Goal: Check status: Check status

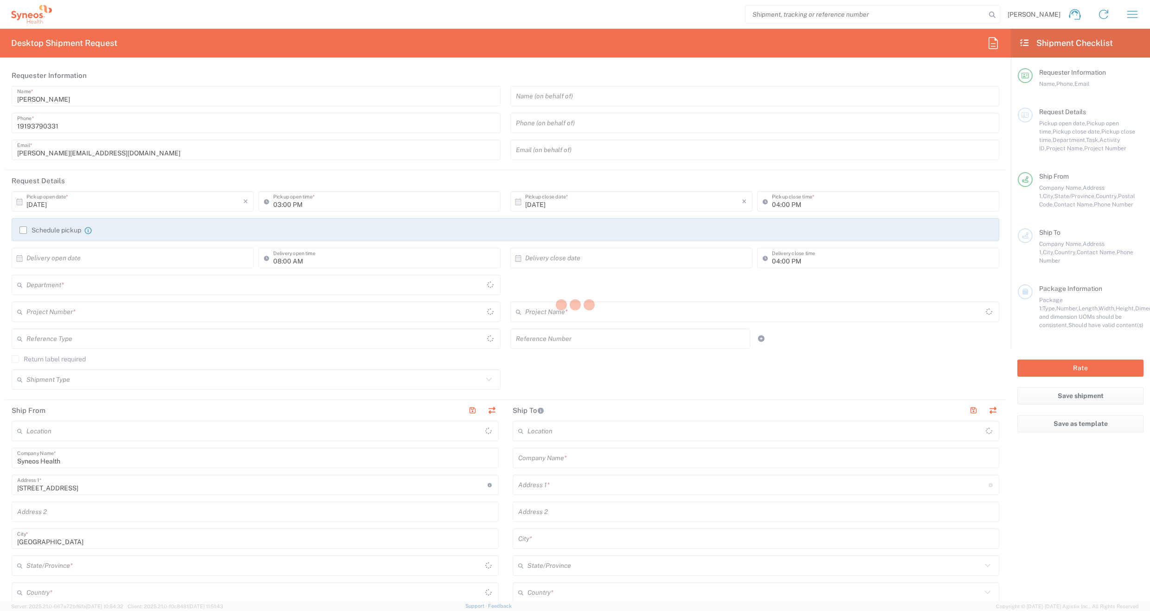
type input "[US_STATE]"
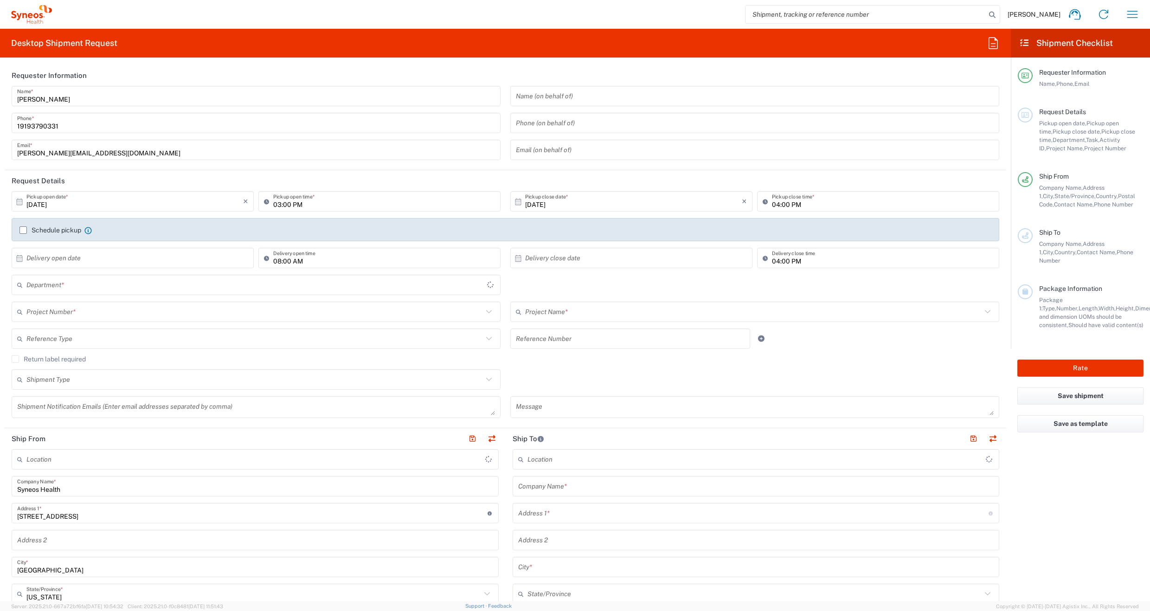
type input "[GEOGRAPHIC_DATA]"
type input "6156"
click at [1129, 19] on icon "button" at bounding box center [1132, 14] width 15 height 15
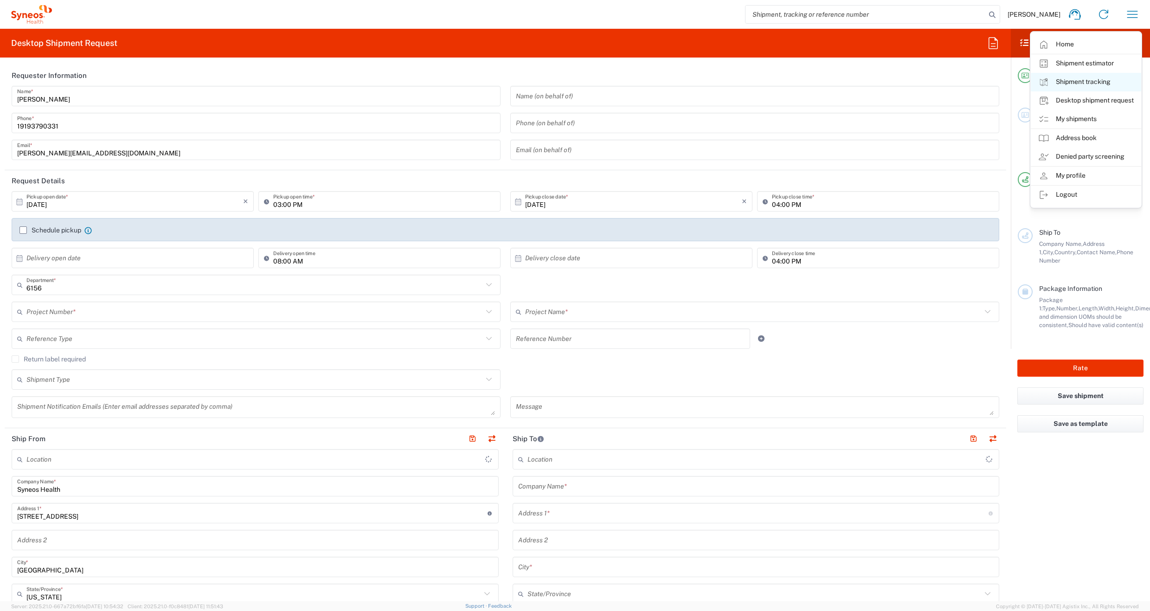
type input "Syneos Health Communications-[GEOGRAPHIC_DATA] [GEOGRAPHIC_DATA]"
click at [1078, 120] on link "My shipments" at bounding box center [1086, 119] width 110 height 19
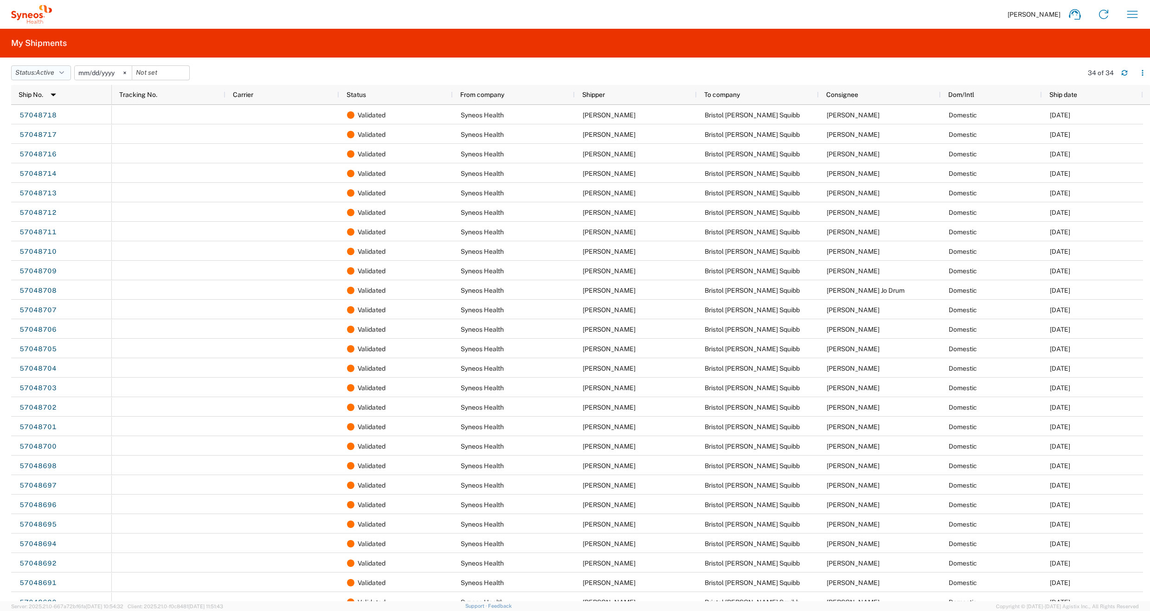
click at [60, 72] on button "Status: Active" at bounding box center [41, 72] width 60 height 15
click at [45, 123] on span "All" at bounding box center [66, 122] width 108 height 14
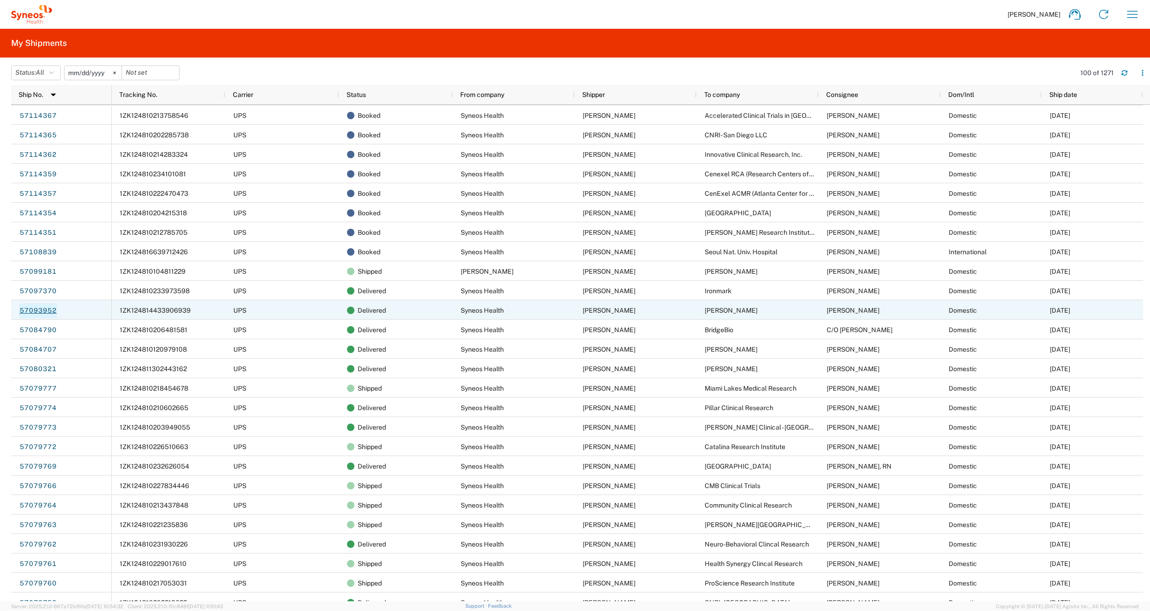
click at [44, 310] on link "57093952" at bounding box center [38, 310] width 38 height 15
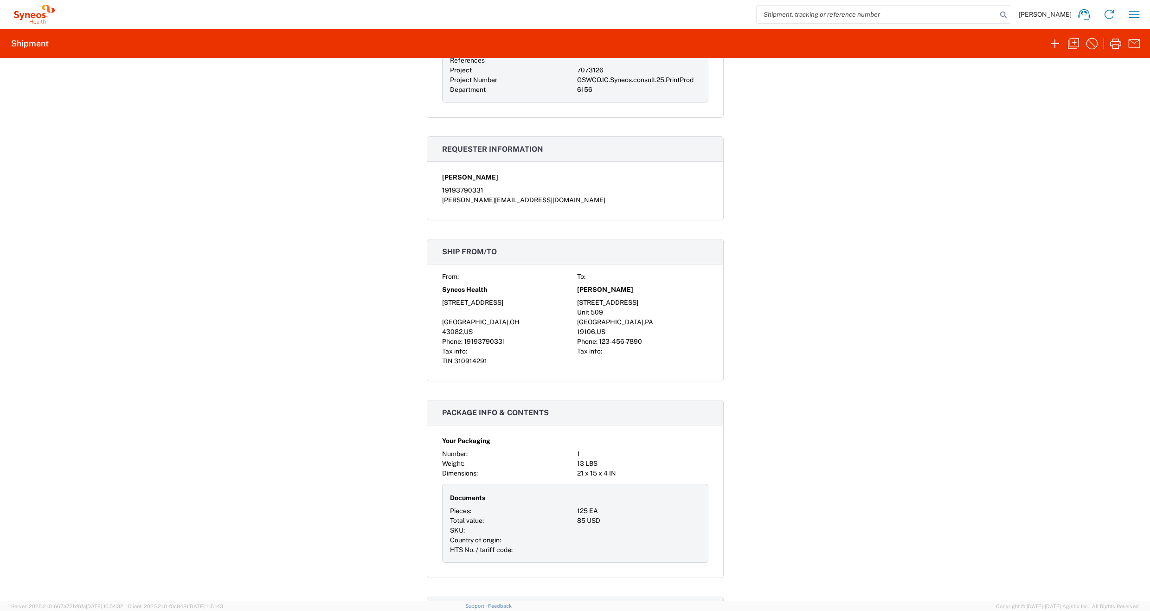
scroll to position [430, 0]
